Goal: Find specific page/section: Find specific page/section

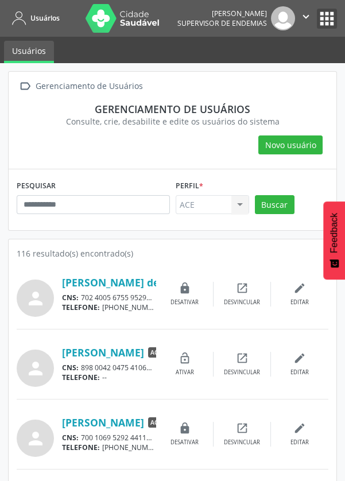
click at [324, 20] on button "apps" at bounding box center [327, 19] width 20 height 20
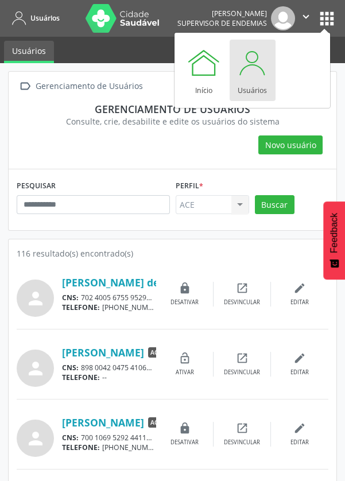
click at [250, 69] on div at bounding box center [252, 62] width 34 height 34
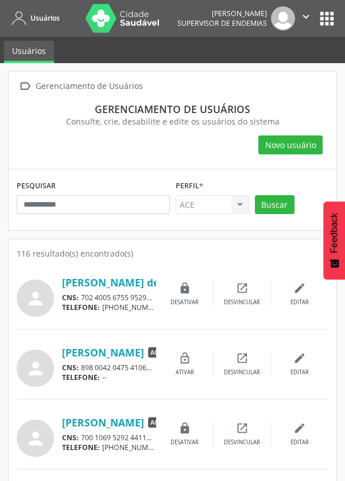
click at [45, 21] on span "Usuários" at bounding box center [44, 18] width 29 height 10
click at [42, 19] on span "Usuários" at bounding box center [44, 18] width 29 height 10
click at [328, 21] on button "apps" at bounding box center [327, 19] width 20 height 20
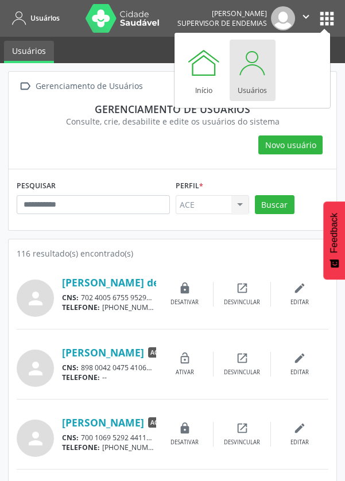
click at [199, 67] on div at bounding box center [204, 62] width 34 height 34
